Goal: Use online tool/utility: Utilize a website feature to perform a specific function

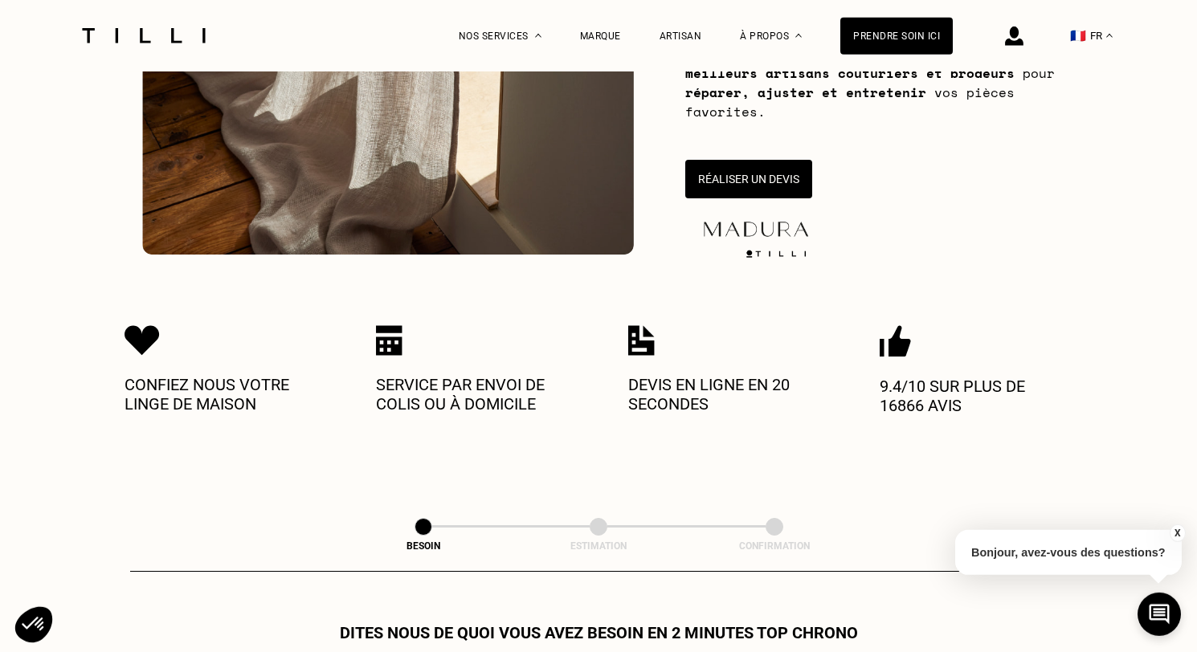
scroll to position [424, 0]
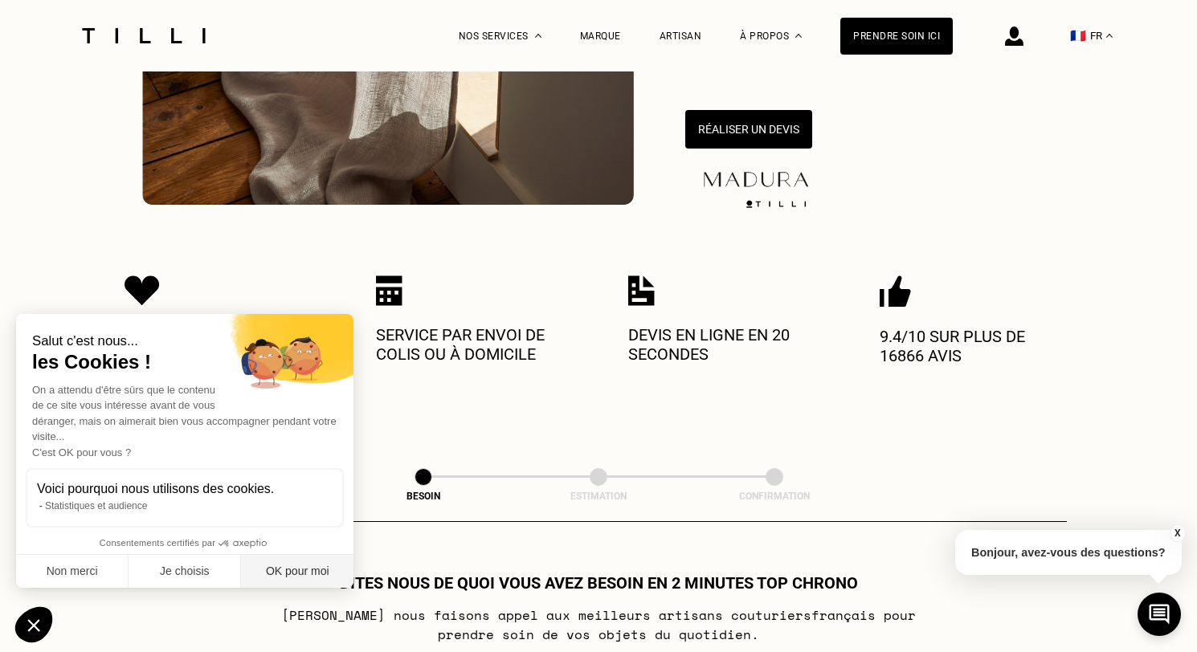
click at [272, 569] on button "OK pour moi" at bounding box center [297, 572] width 112 height 34
checkbox input "true"
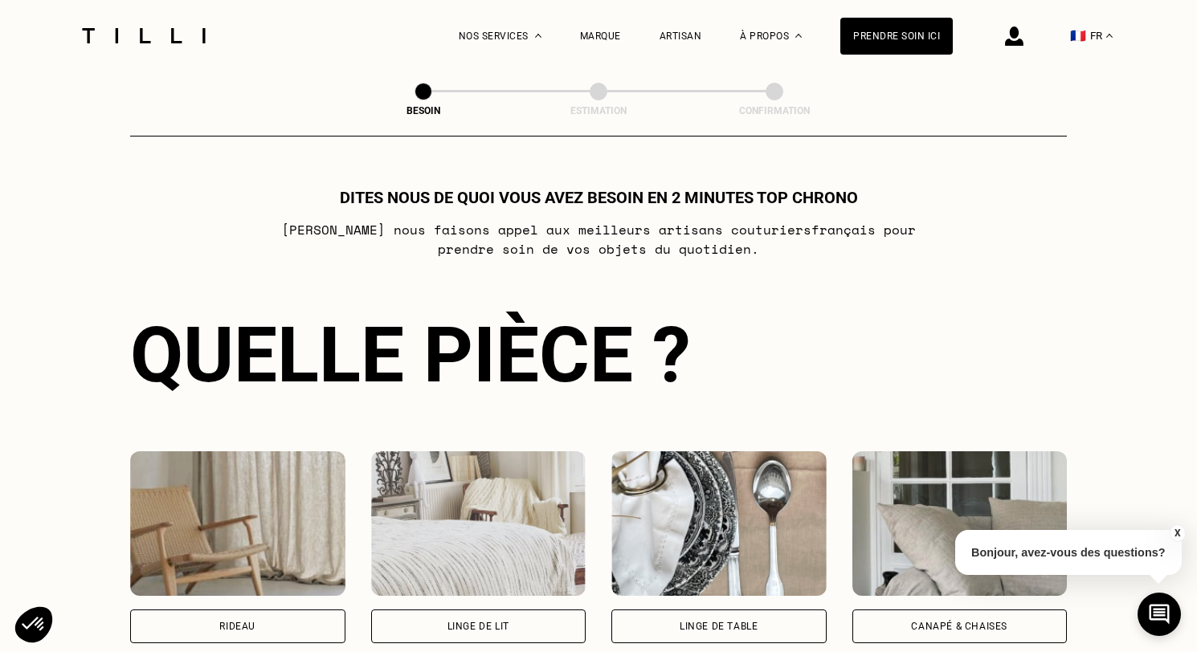
scroll to position [900, 0]
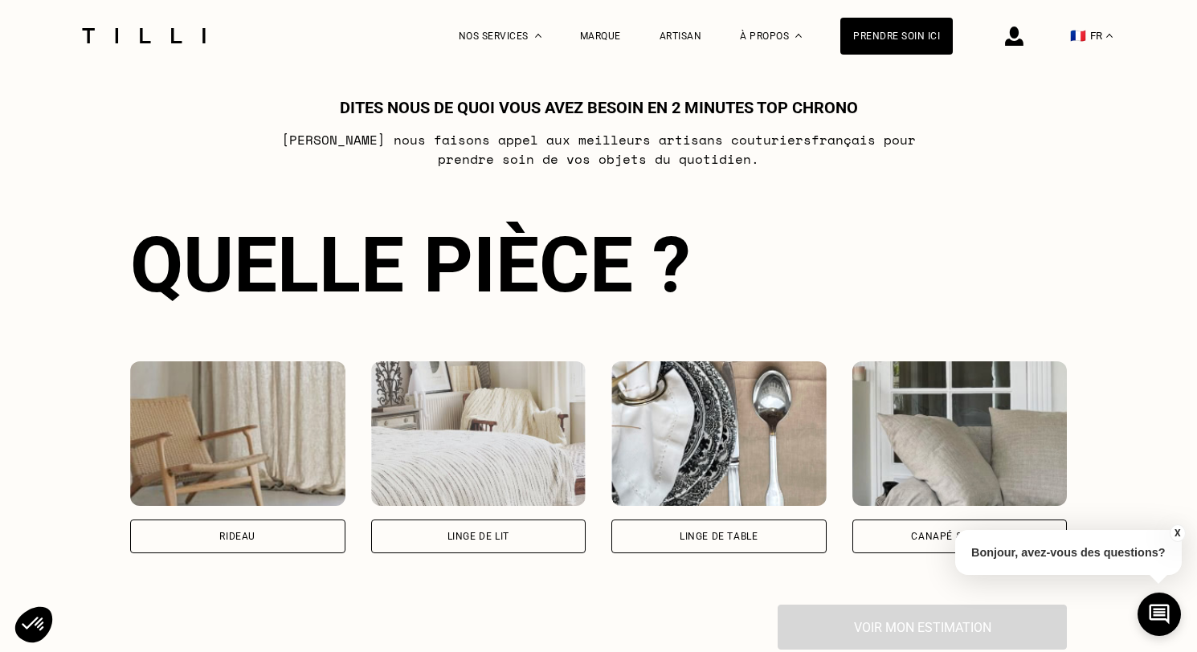
click at [292, 534] on div "Rideau" at bounding box center [237, 537] width 215 height 34
select select "FR"
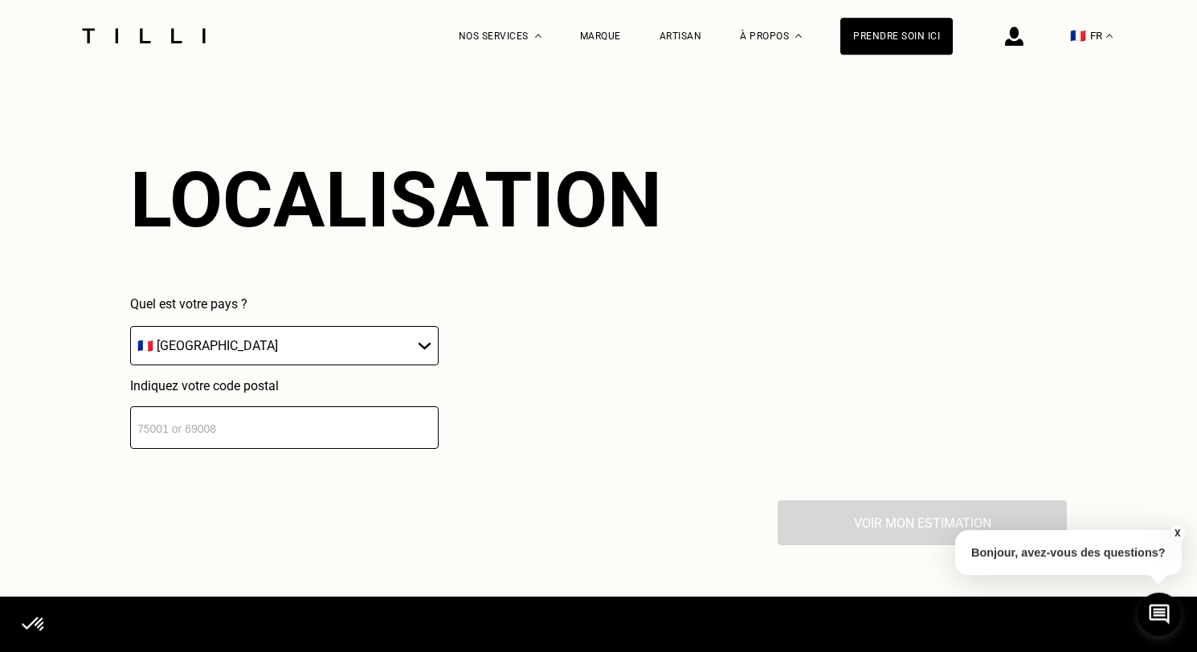
scroll to position [1460, 0]
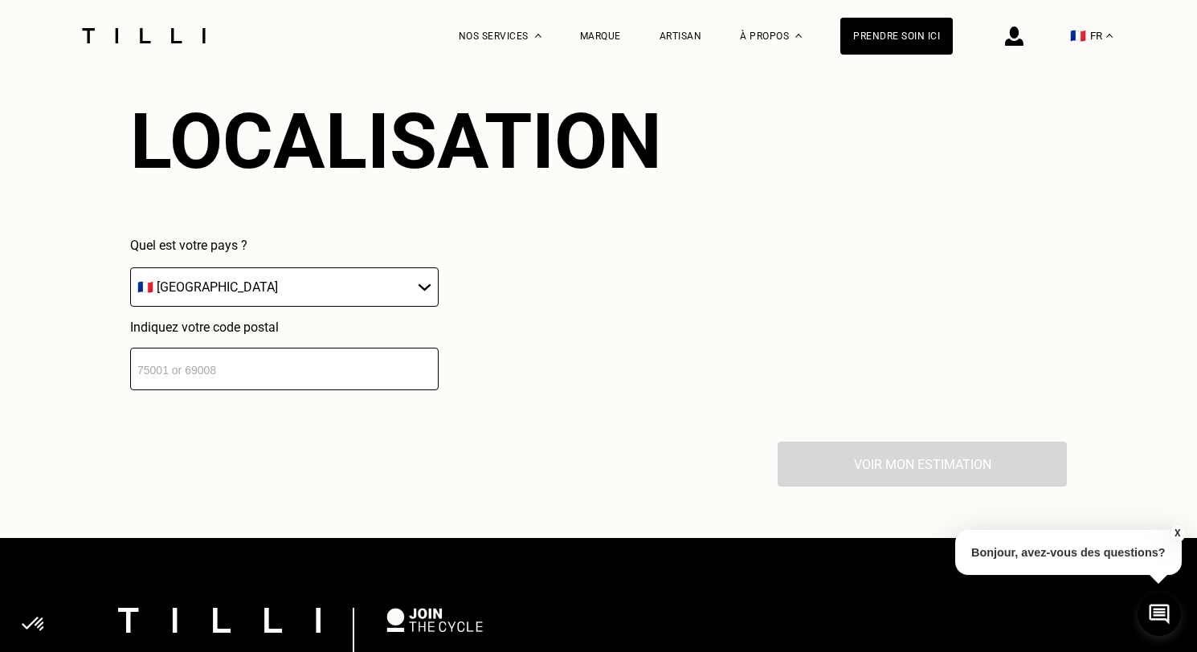
click at [296, 386] on input "number" at bounding box center [284, 369] width 309 height 43
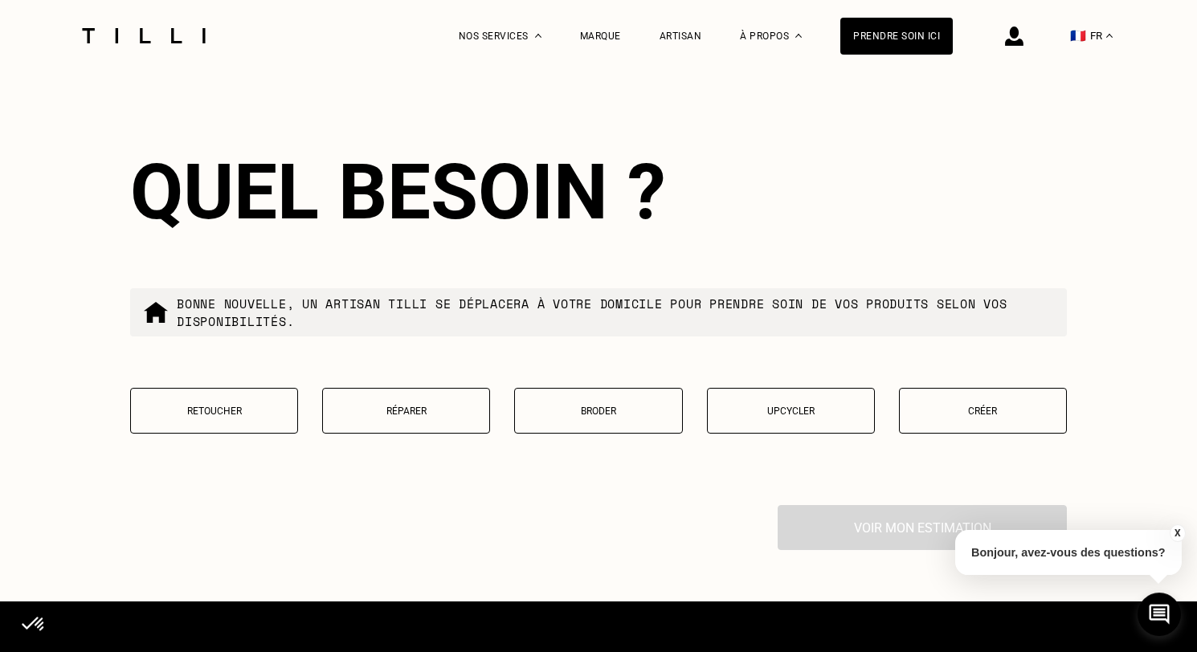
scroll to position [1807, 0]
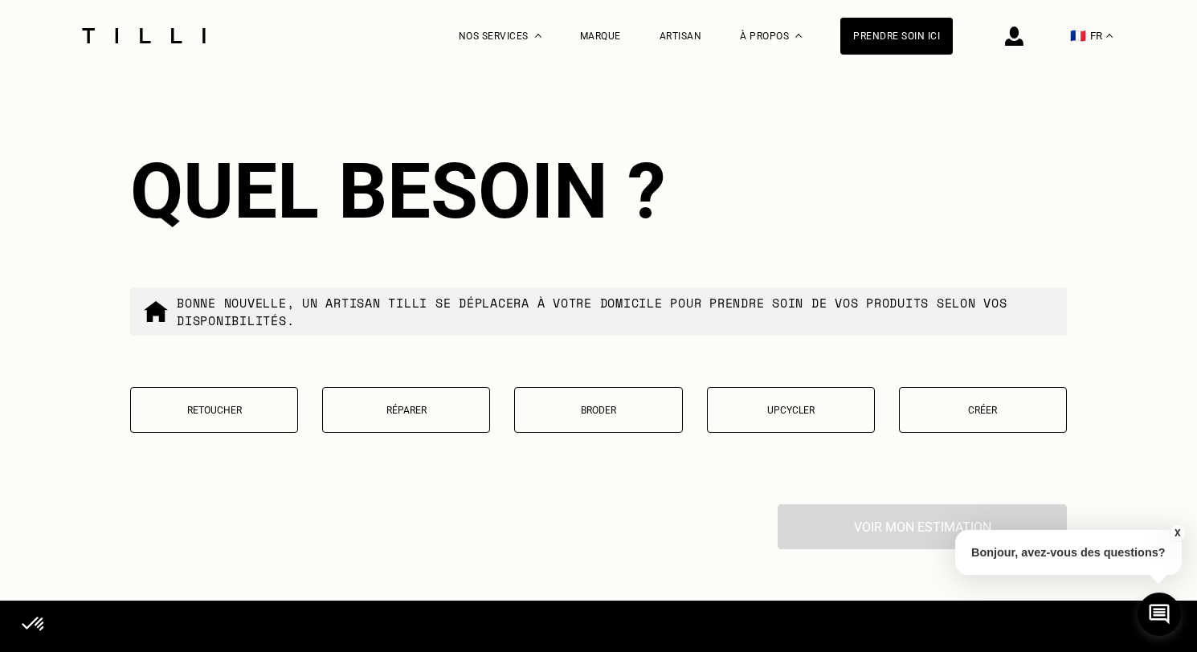
type input "75013"
click at [252, 410] on button "Retoucher" at bounding box center [214, 410] width 168 height 46
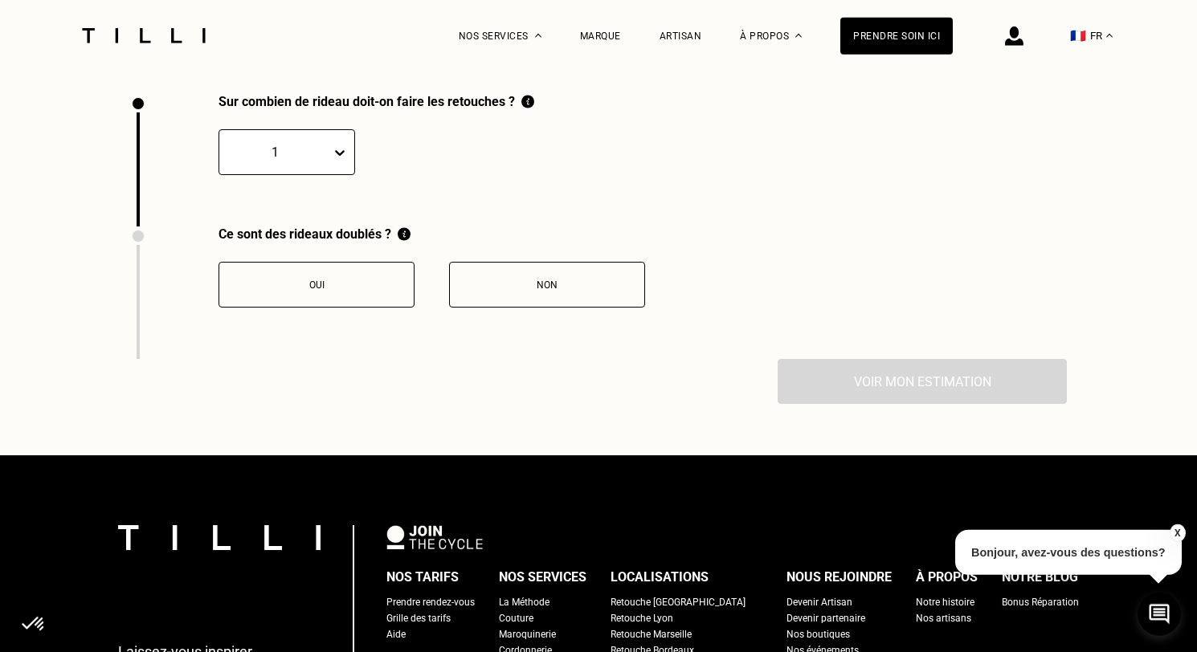
scroll to position [2218, 0]
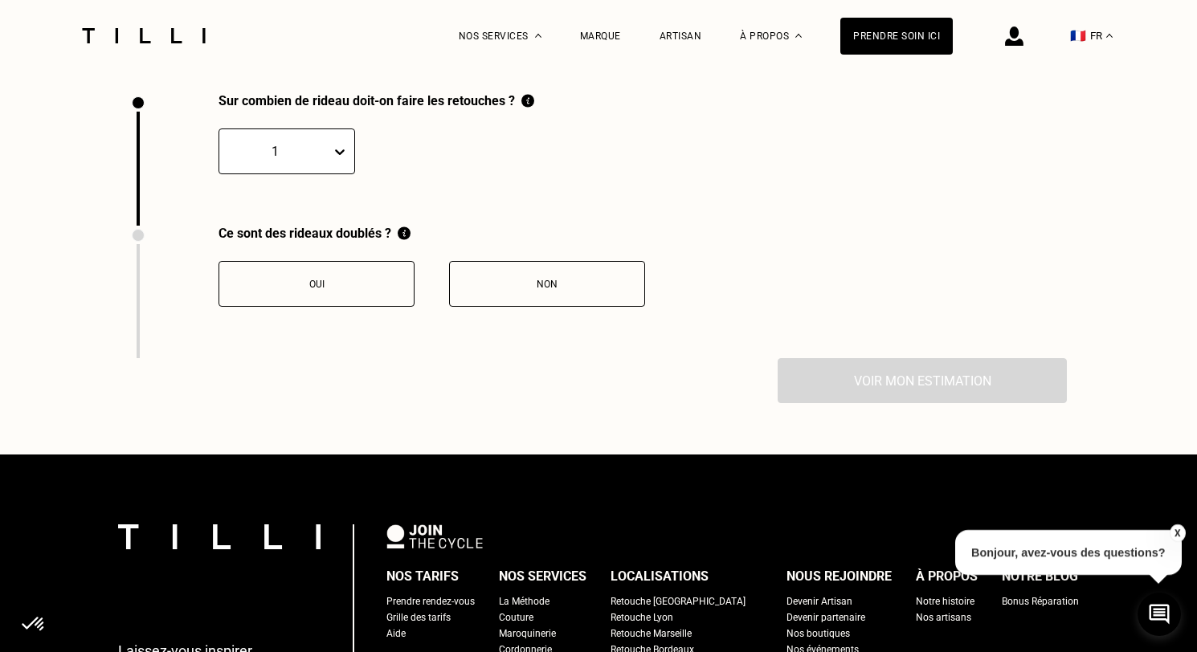
click at [332, 160] on icon at bounding box center [340, 152] width 16 height 16
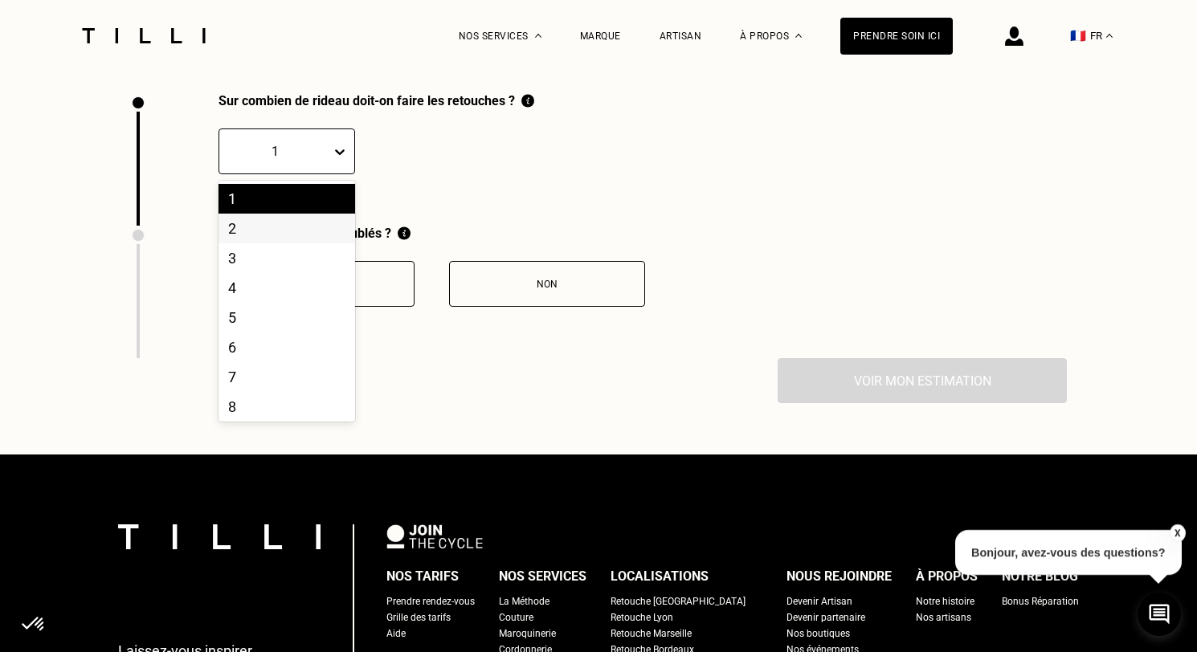
click at [309, 229] on div "2" at bounding box center [287, 229] width 137 height 30
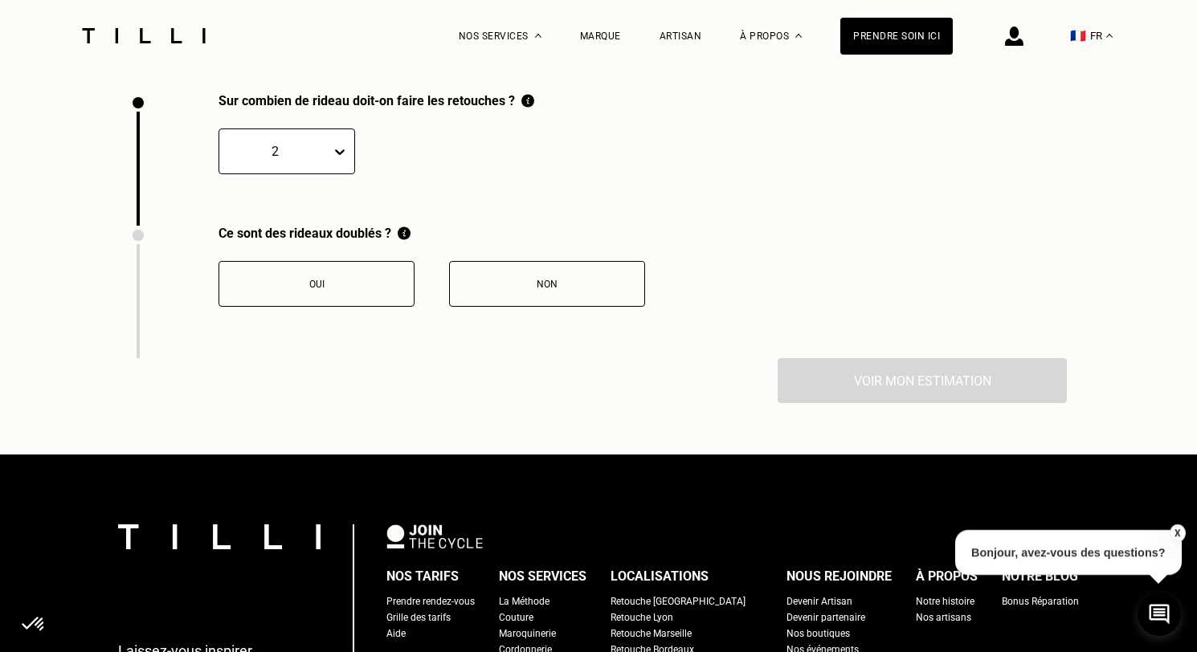
click at [508, 272] on button "Non" at bounding box center [547, 284] width 196 height 46
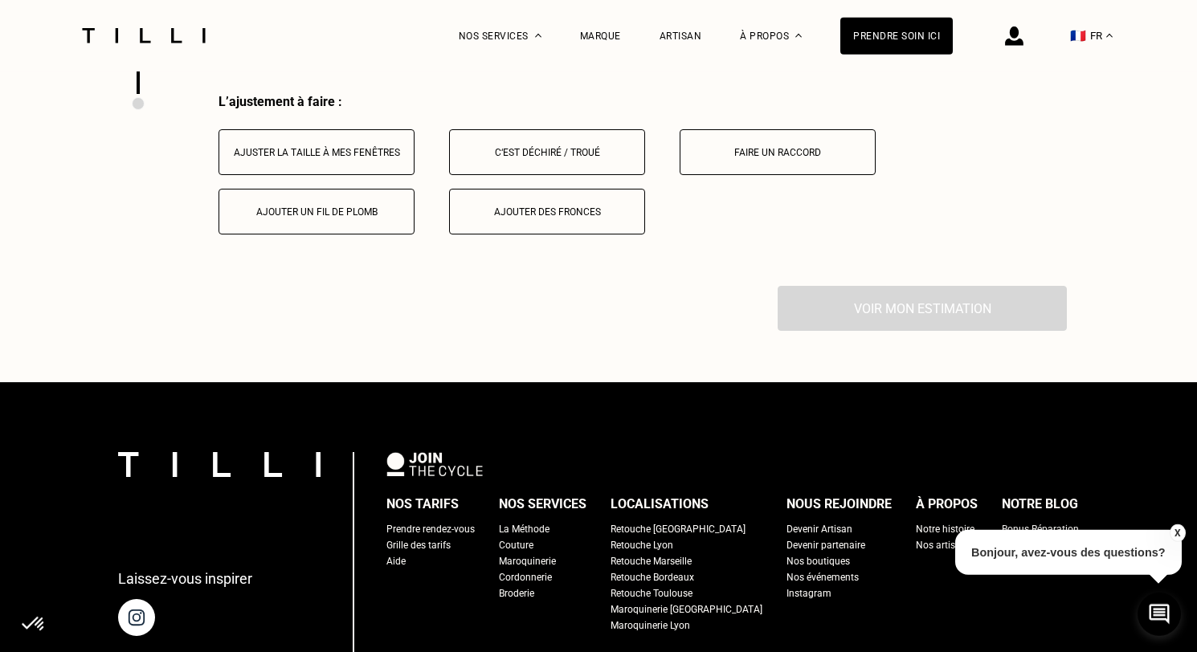
scroll to position [2484, 0]
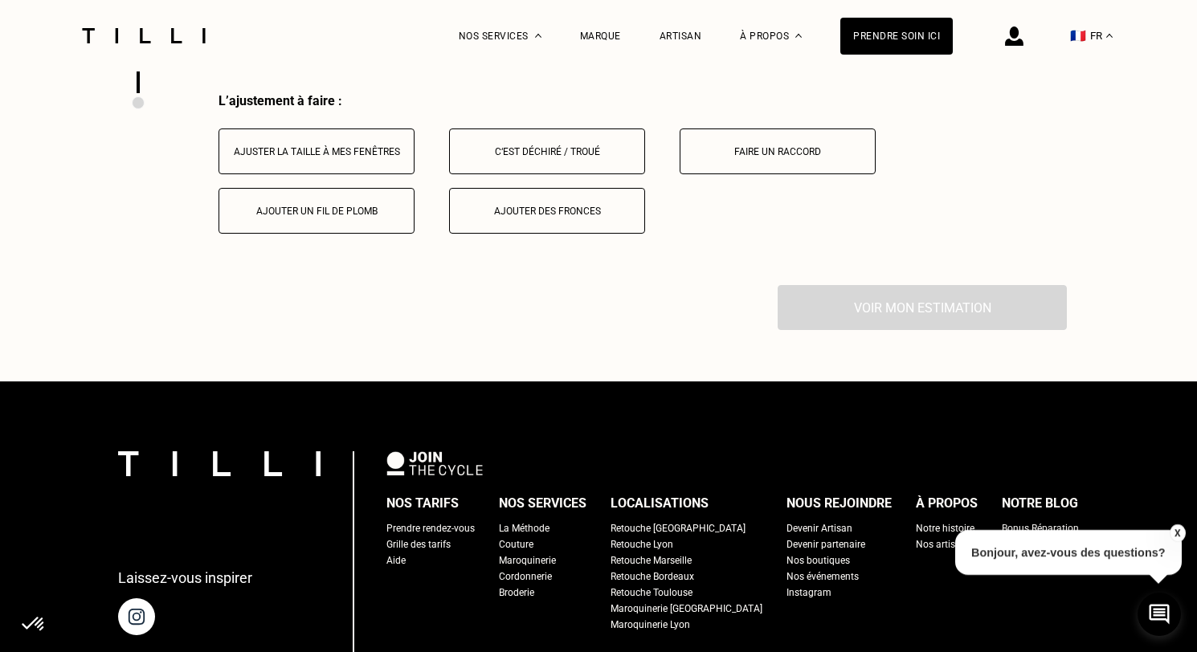
click at [351, 157] on div "Ajuster la taille à mes fenêtres" at bounding box center [316, 151] width 178 height 11
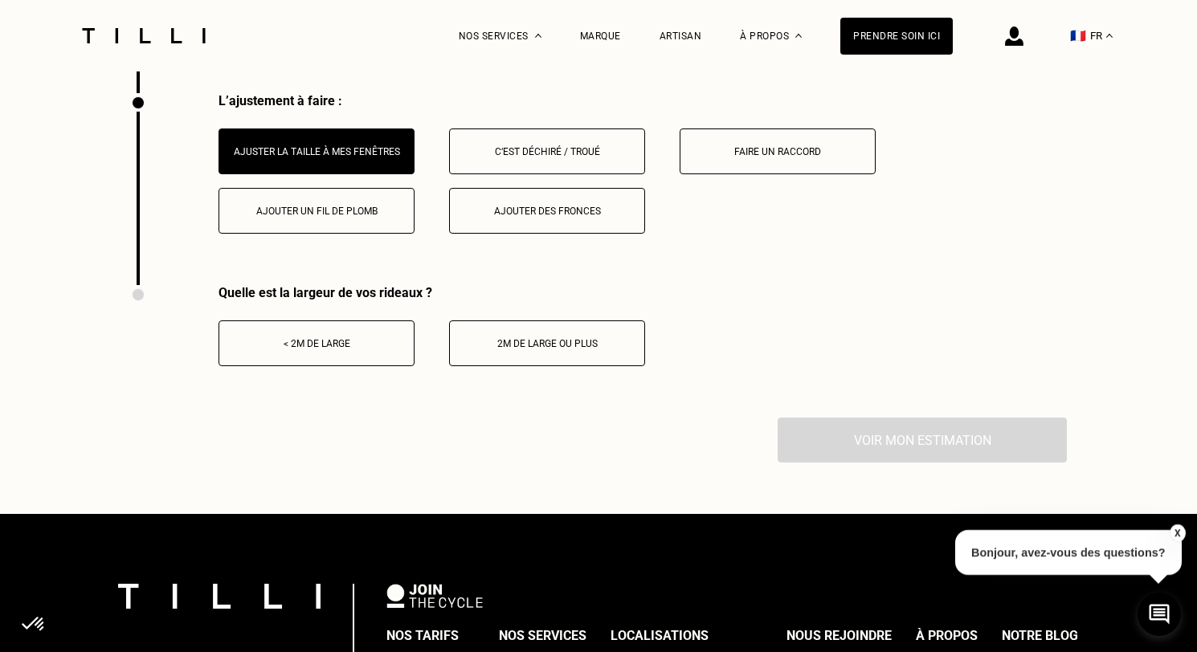
click at [509, 359] on button "2m de large ou plus" at bounding box center [547, 344] width 196 height 46
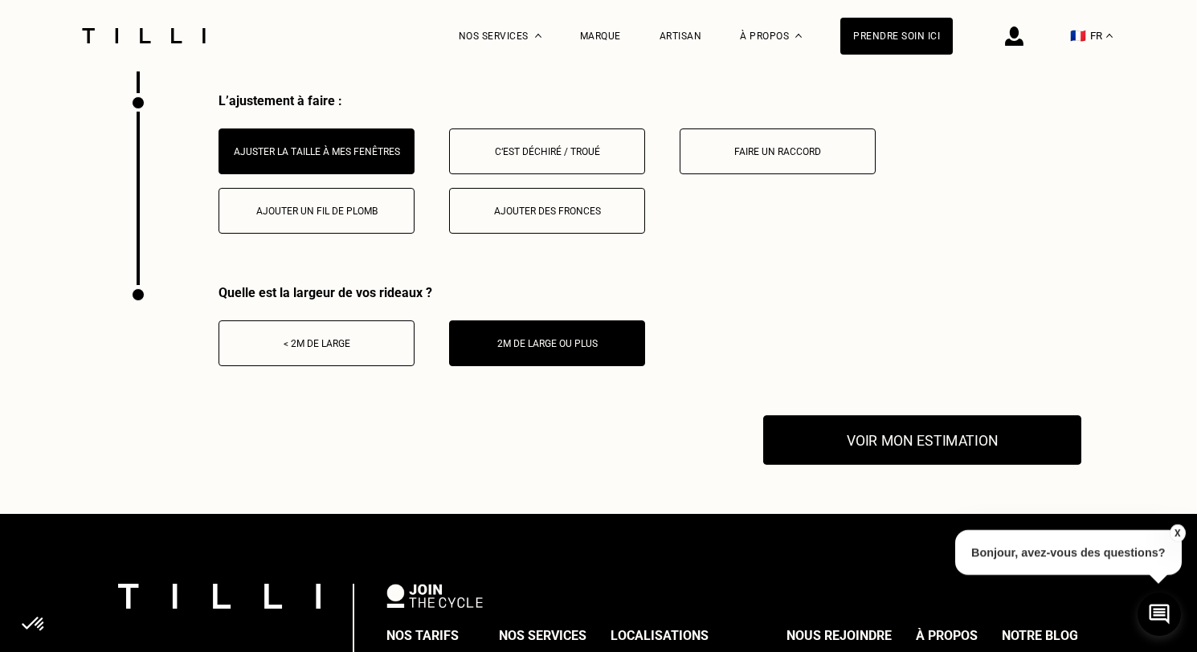
click at [847, 435] on button "Voir mon estimation" at bounding box center [922, 440] width 318 height 50
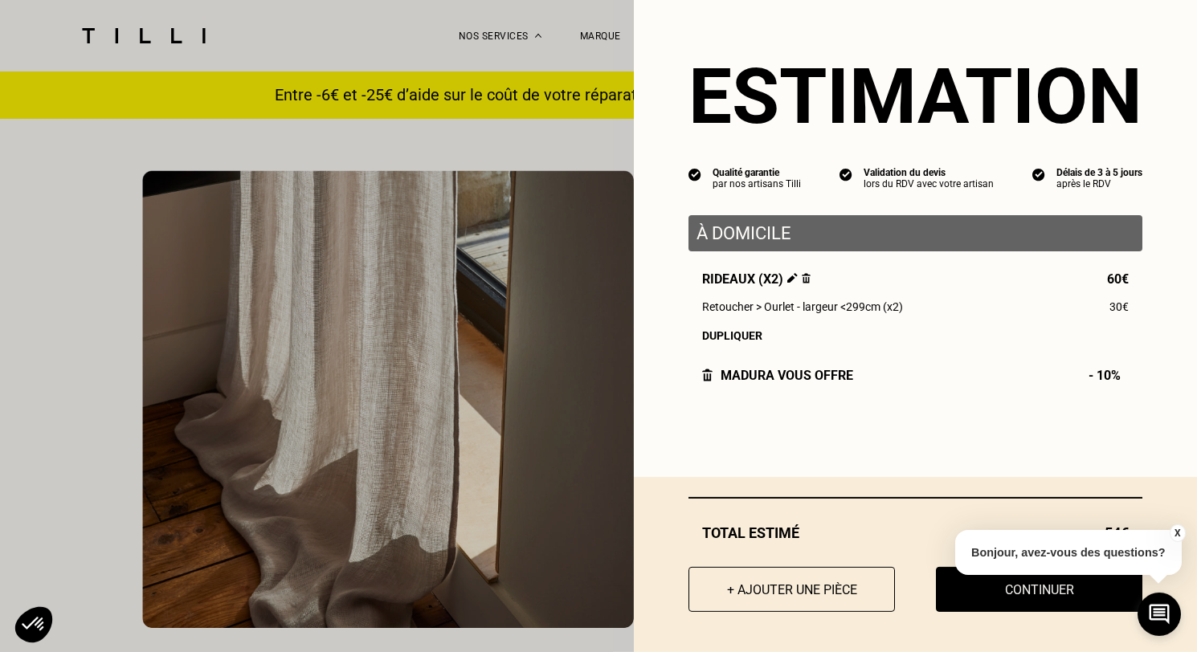
scroll to position [0, 0]
